Goal: Task Accomplishment & Management: Manage account settings

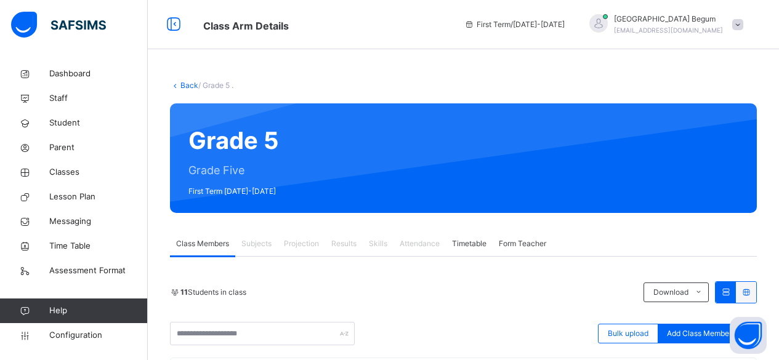
scroll to position [83, 0]
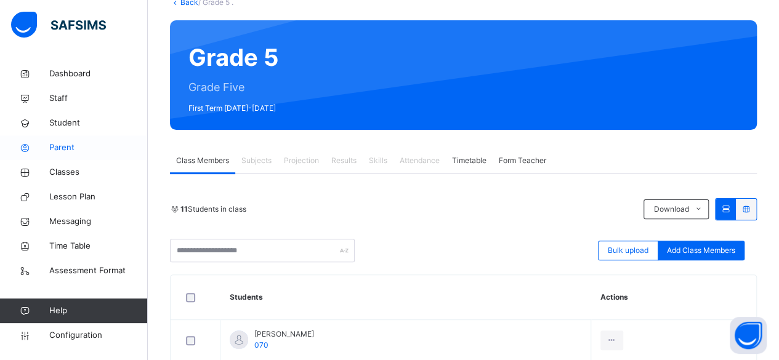
click at [118, 144] on span "Parent" at bounding box center [98, 148] width 99 height 12
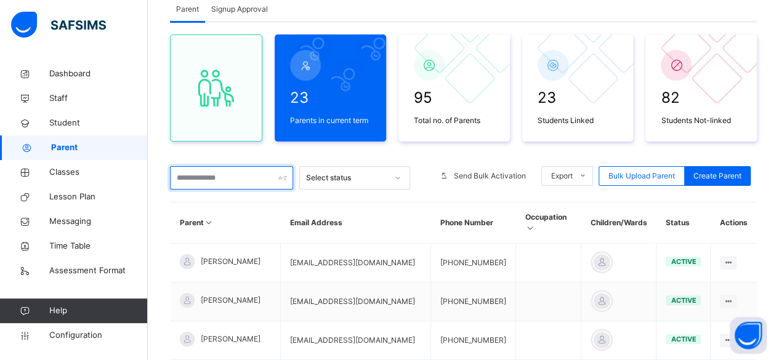
click at [227, 179] on input "text" at bounding box center [231, 177] width 123 height 23
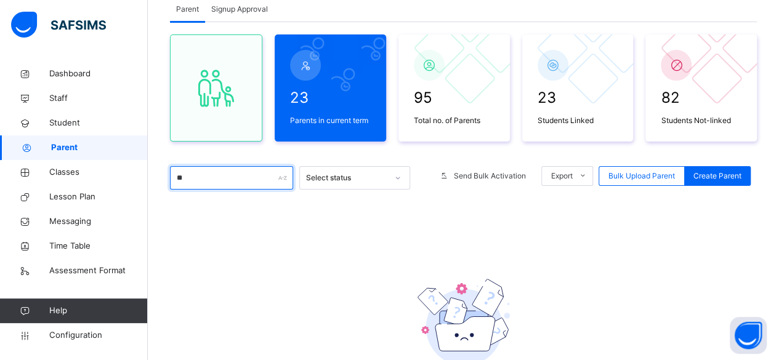
type input "*"
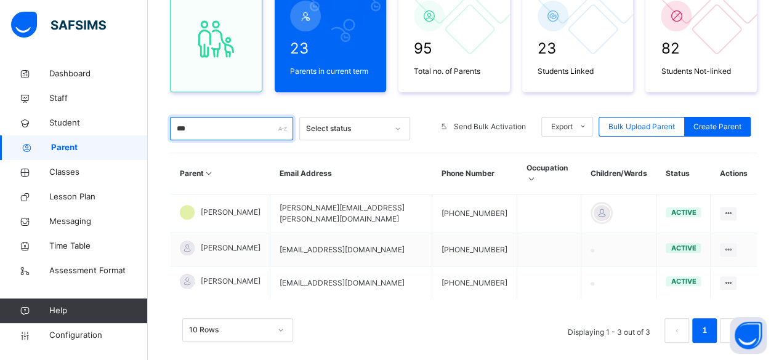
scroll to position [145, 0]
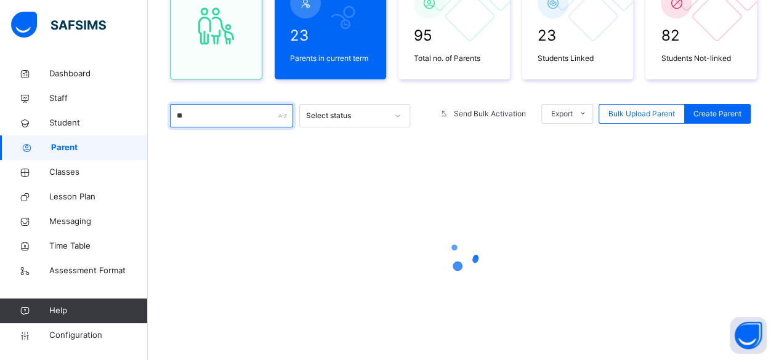
type input "*"
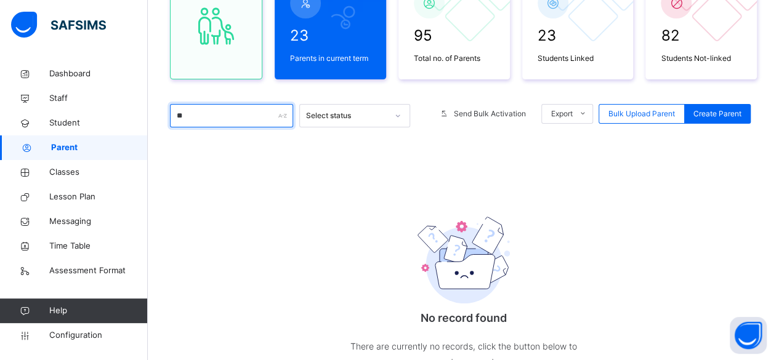
type input "*"
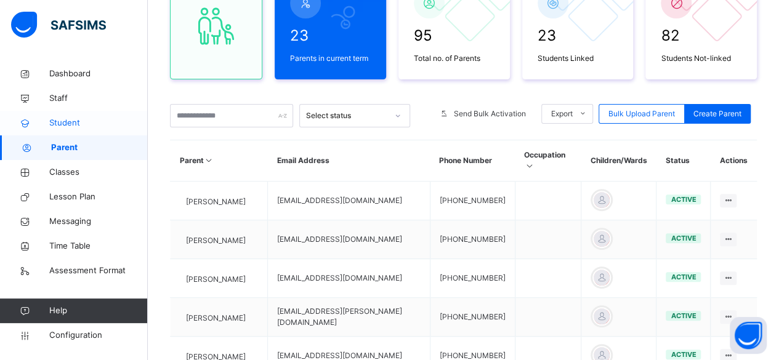
click at [81, 127] on span "Student" at bounding box center [98, 123] width 99 height 12
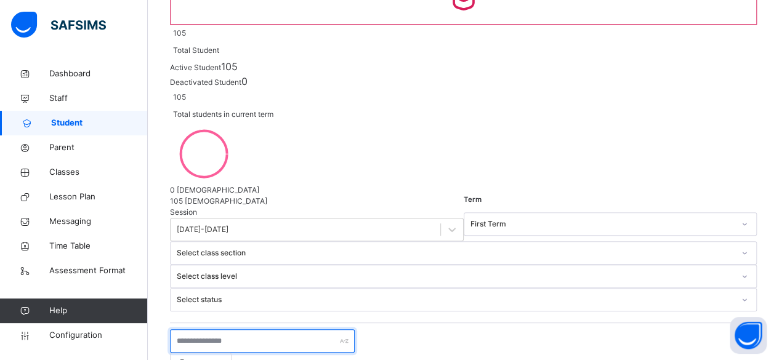
click at [232, 329] on input "text" at bounding box center [262, 340] width 185 height 23
type input "*"
type input "****"
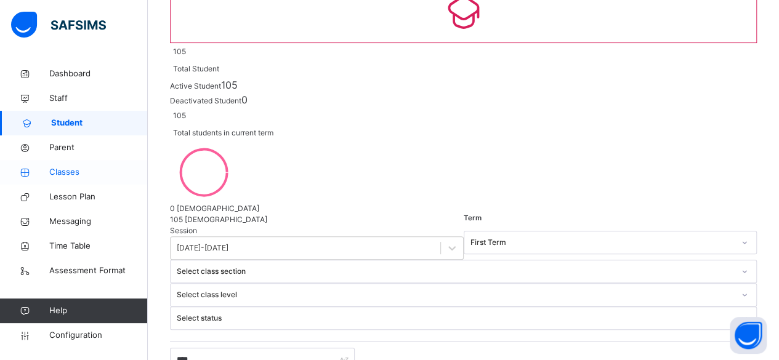
click at [73, 172] on span "Classes" at bounding box center [98, 172] width 99 height 12
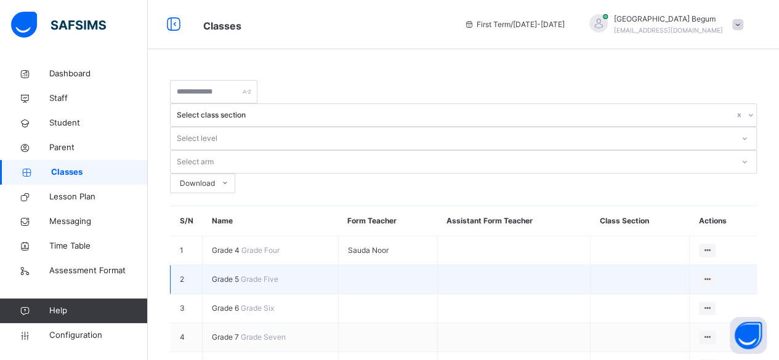
click at [227, 275] on span "Grade 5" at bounding box center [226, 279] width 29 height 9
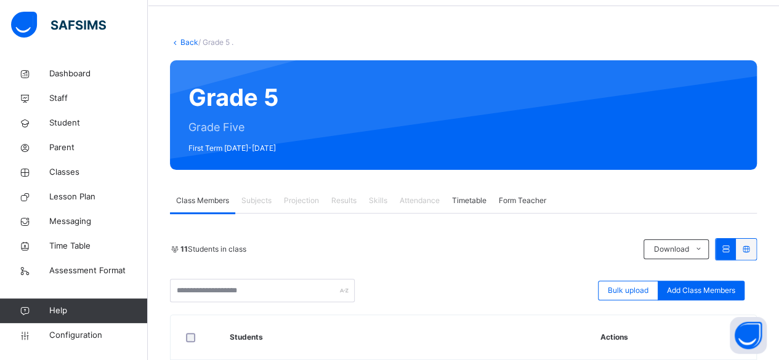
scroll to position [53, 0]
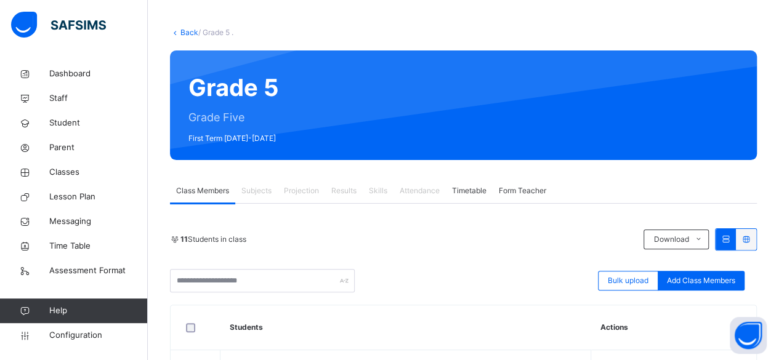
click at [296, 196] on span "Projection" at bounding box center [301, 190] width 35 height 11
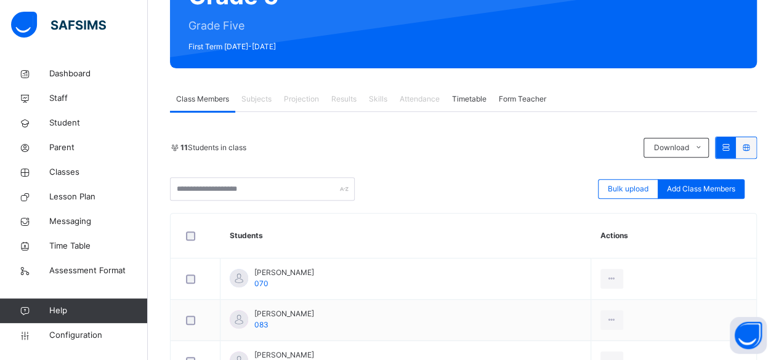
scroll to position [149, 0]
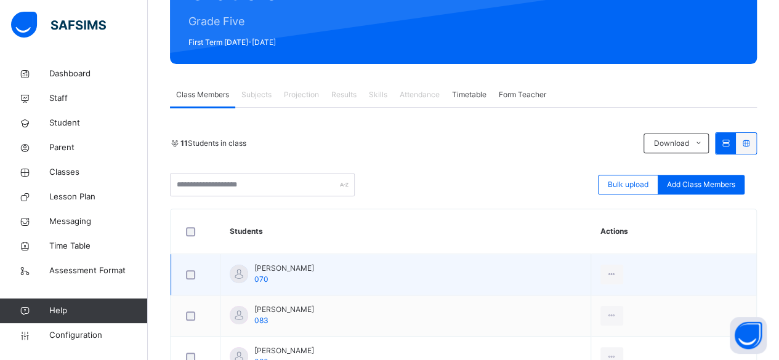
click at [294, 270] on span "[PERSON_NAME]" at bounding box center [284, 268] width 60 height 11
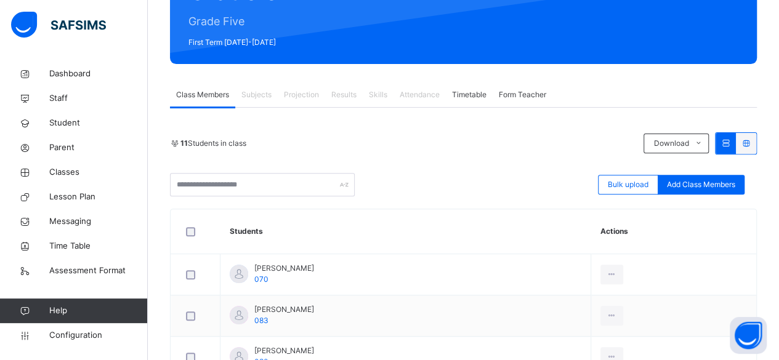
click at [296, 99] on span "Projection" at bounding box center [301, 94] width 35 height 11
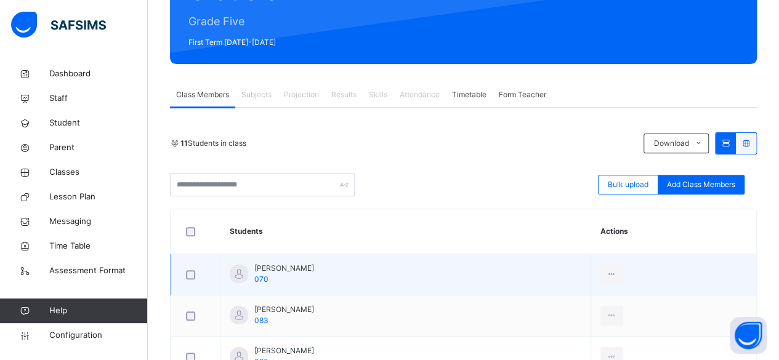
click at [284, 263] on span "[PERSON_NAME]" at bounding box center [284, 268] width 60 height 11
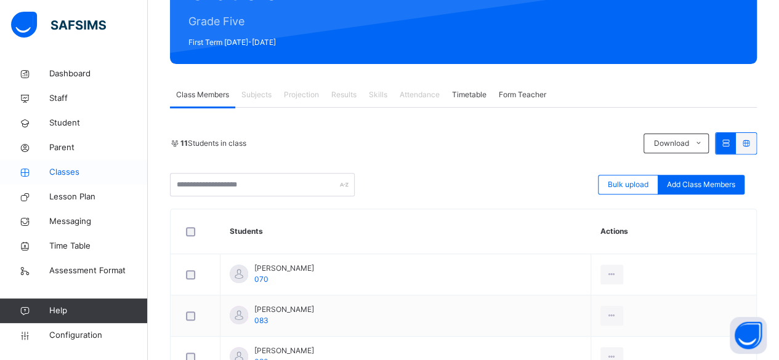
click at [60, 174] on span "Classes" at bounding box center [98, 172] width 99 height 12
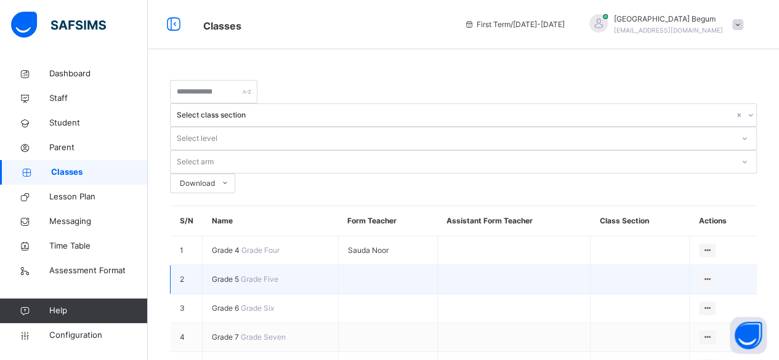
click at [227, 275] on span "Grade 5" at bounding box center [226, 279] width 29 height 9
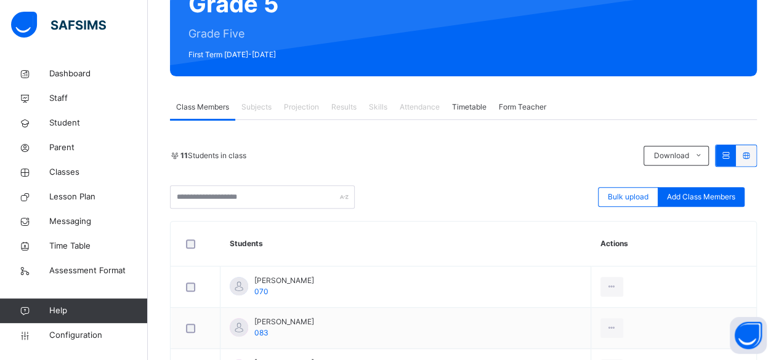
scroll to position [145, 0]
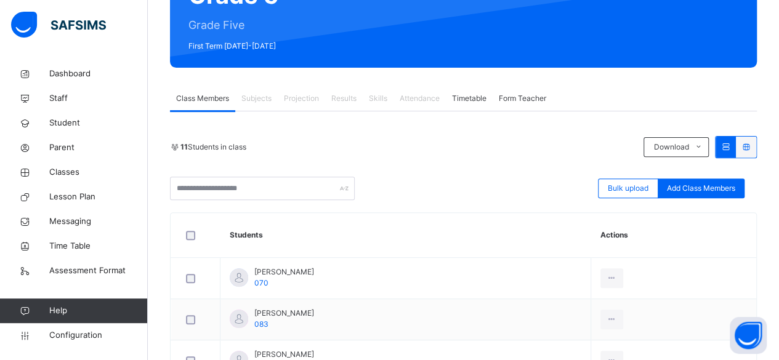
click at [305, 107] on div "Projection" at bounding box center [301, 98] width 47 height 25
click at [60, 148] on span "Parent" at bounding box center [98, 148] width 99 height 12
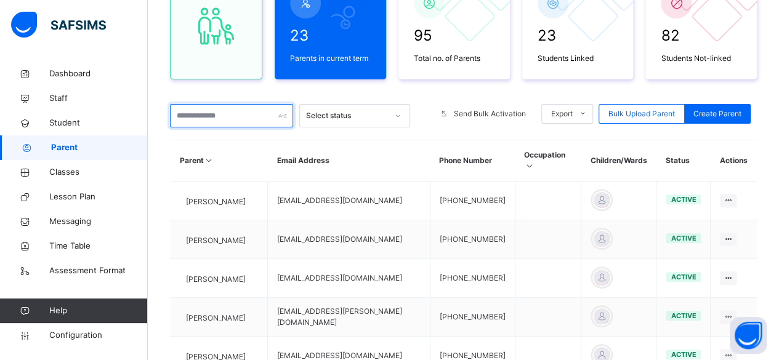
click at [200, 123] on input "text" at bounding box center [231, 115] width 123 height 23
click at [192, 117] on input "text" at bounding box center [231, 115] width 123 height 23
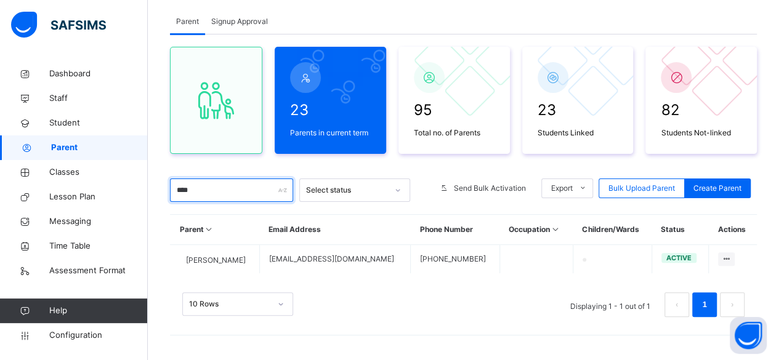
scroll to position [74, 0]
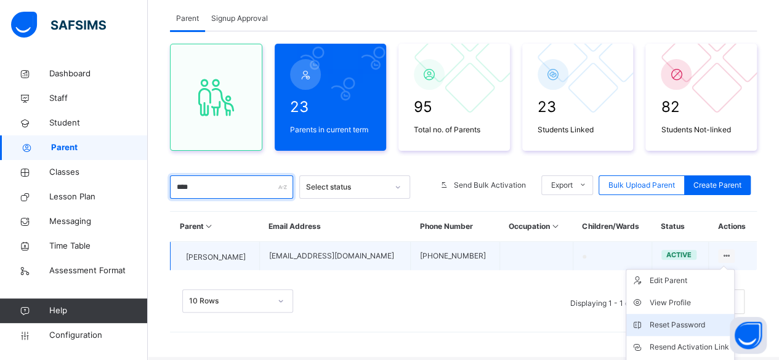
type input "****"
click at [734, 314] on li "Reset Password" at bounding box center [680, 325] width 108 height 22
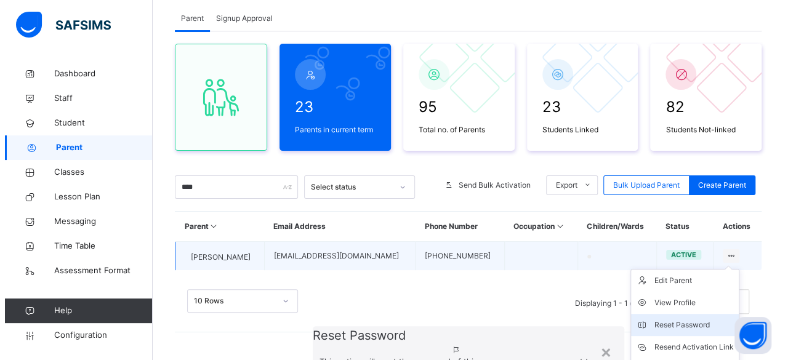
scroll to position [140, 0]
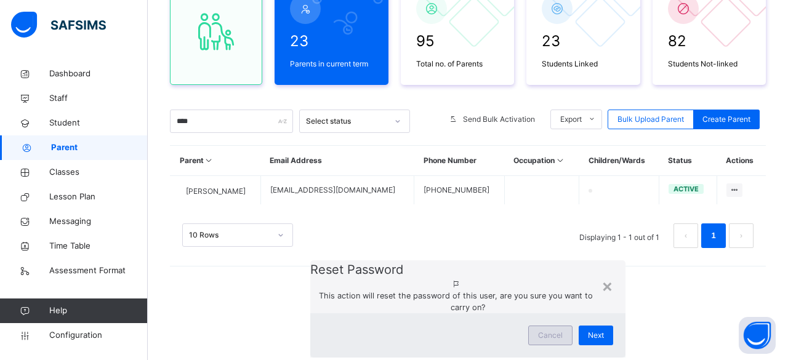
click at [538, 330] on span "Cancel" at bounding box center [550, 335] width 25 height 11
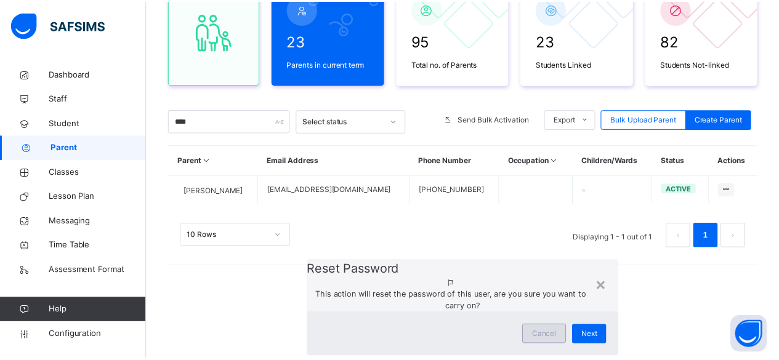
scroll to position [74, 0]
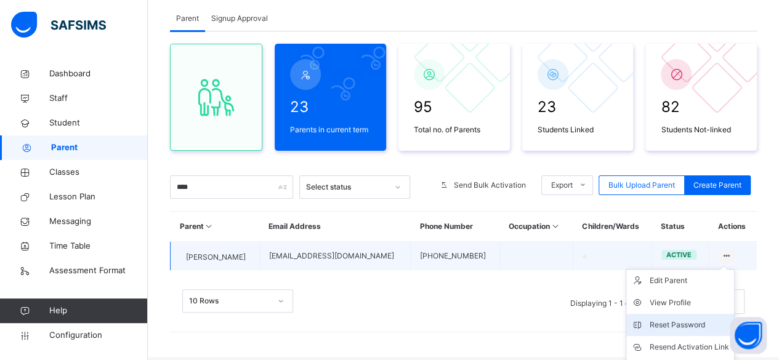
click at [729, 319] on div "Reset Password" at bounding box center [689, 325] width 79 height 12
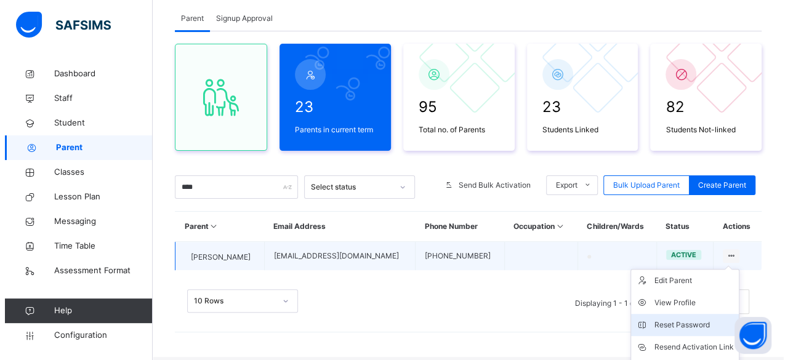
scroll to position [140, 0]
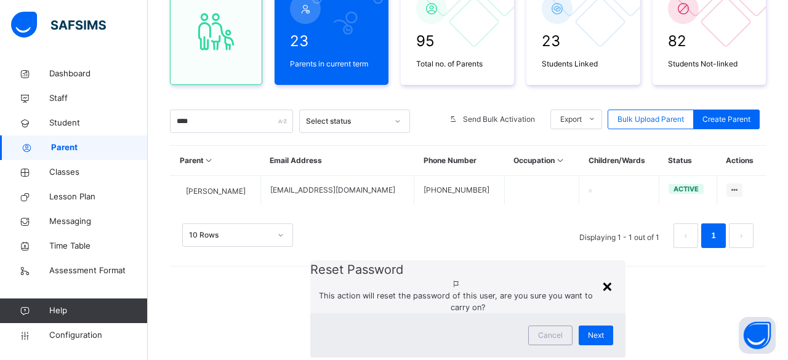
click at [602, 273] on div "×" at bounding box center [608, 286] width 12 height 26
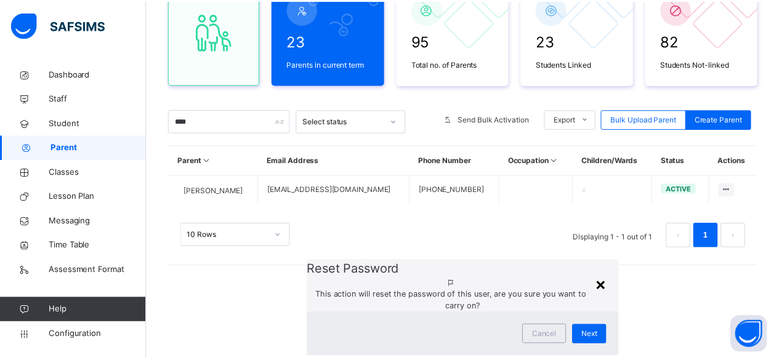
scroll to position [74, 0]
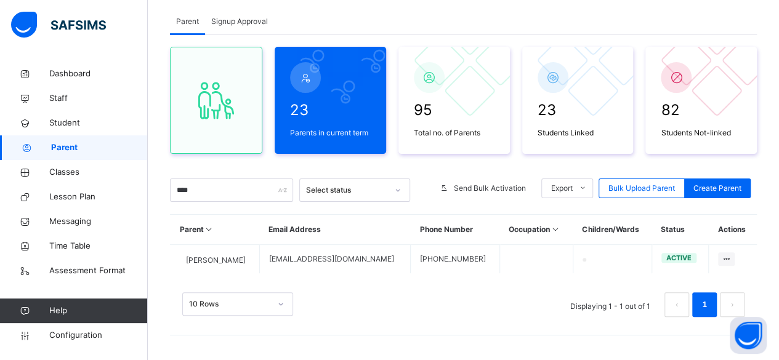
click at [549, 270] on div "10 Rows Displaying 1 - 1 out of 1 1" at bounding box center [463, 299] width 587 height 62
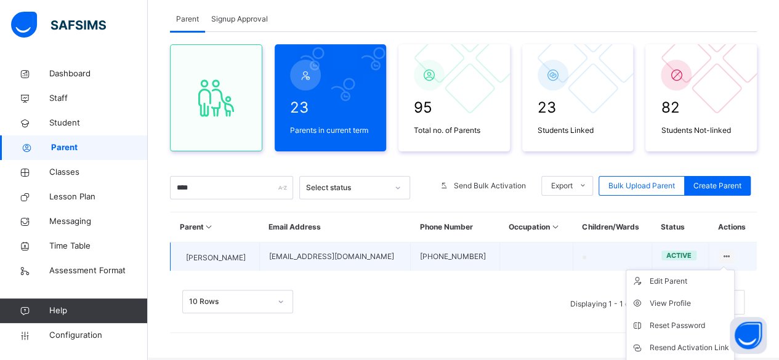
click at [732, 258] on icon at bounding box center [726, 256] width 10 height 9
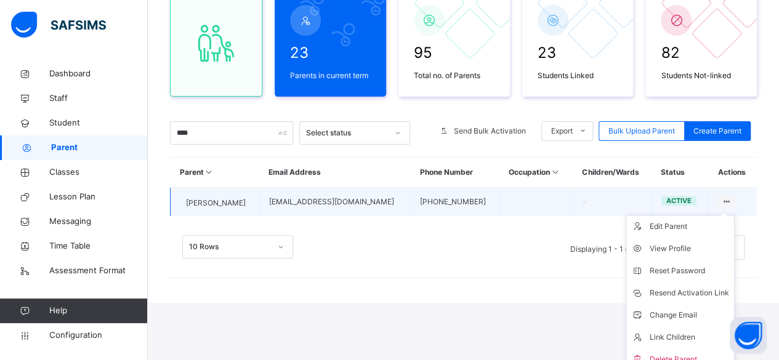
scroll to position [140, 0]
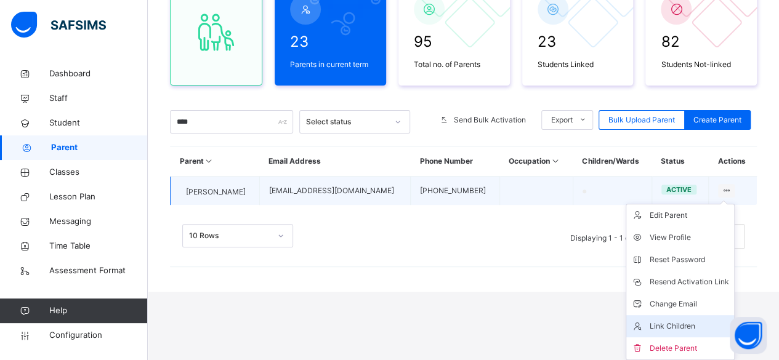
click at [701, 335] on li "Link Children" at bounding box center [680, 326] width 108 height 22
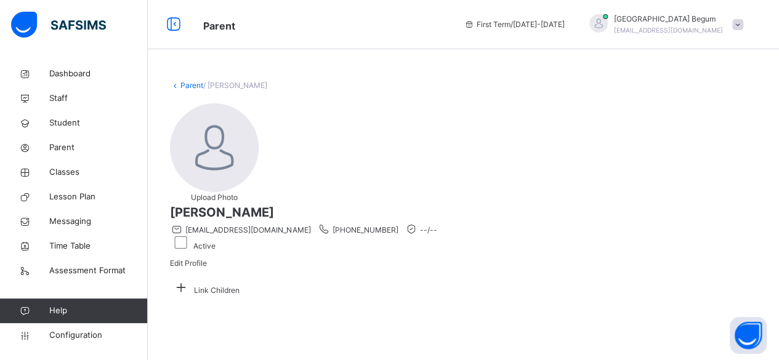
scroll to position [90, 0]
click at [399, 275] on div "Link Children" at bounding box center [463, 287] width 587 height 24
click at [192, 278] on icon at bounding box center [181, 287] width 22 height 19
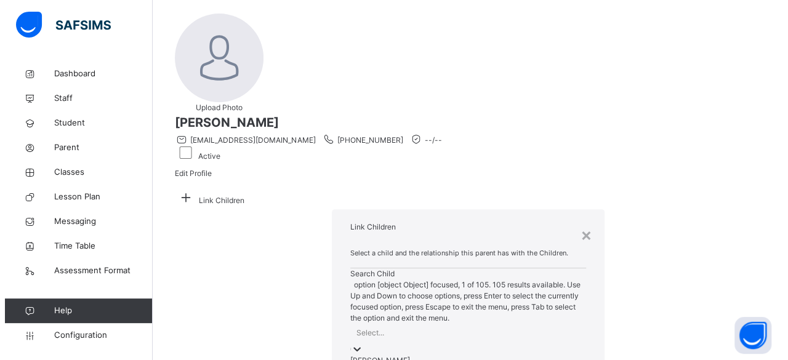
scroll to position [0, 0]
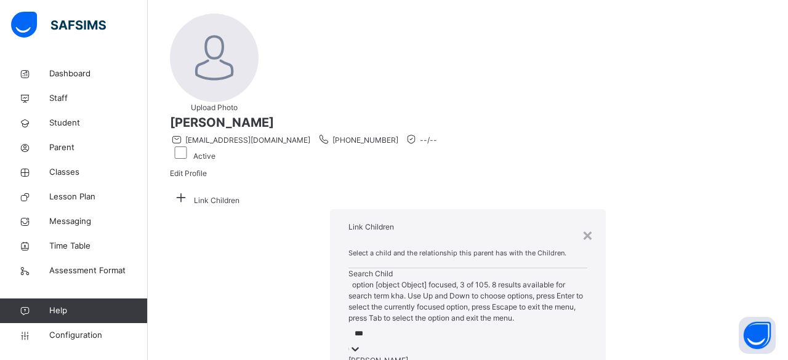
type input "****"
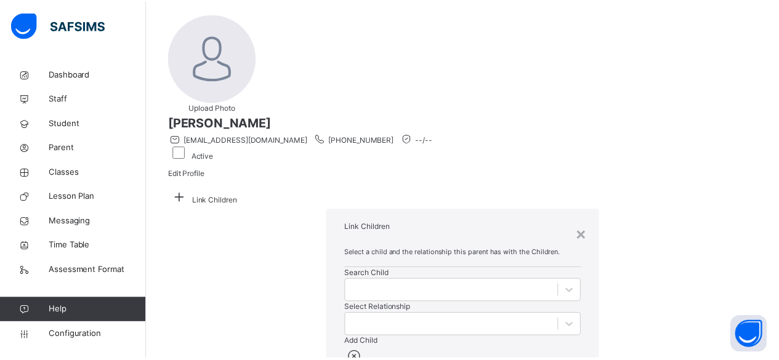
scroll to position [70, 0]
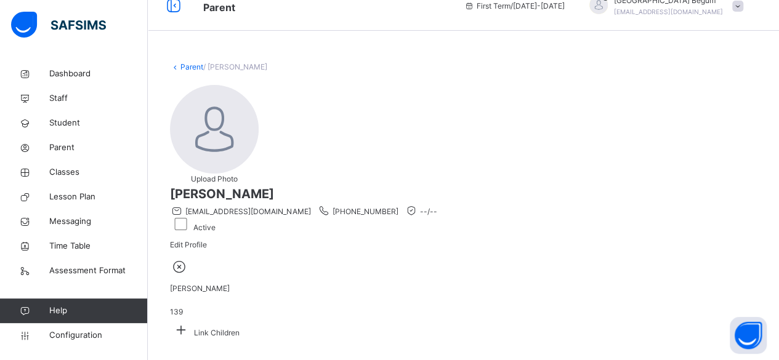
scroll to position [68, 0]
